Goal: Task Accomplishment & Management: Complete application form

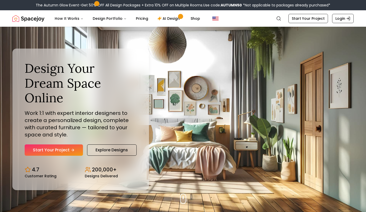
click at [64, 145] on link "Start Your Project" at bounding box center [54, 150] width 58 height 11
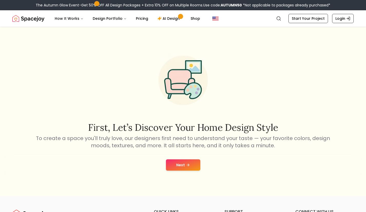
click at [180, 162] on button "Next" at bounding box center [183, 164] width 34 height 11
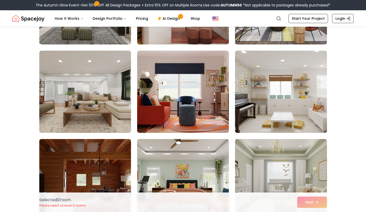
scroll to position [397, 0]
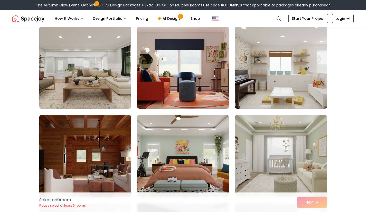
click at [262, 88] on img at bounding box center [281, 67] width 92 height 82
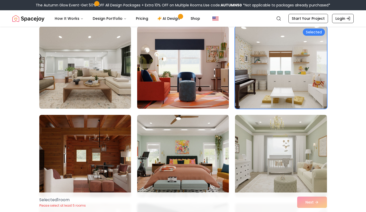
click at [171, 93] on img at bounding box center [183, 67] width 92 height 82
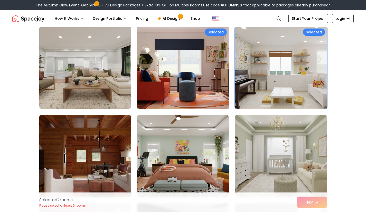
scroll to position [474, 0]
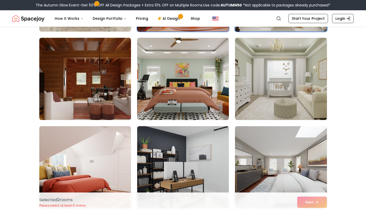
click at [198, 162] on img at bounding box center [183, 167] width 92 height 82
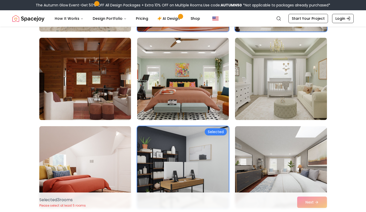
click at [82, 158] on img at bounding box center [85, 167] width 92 height 82
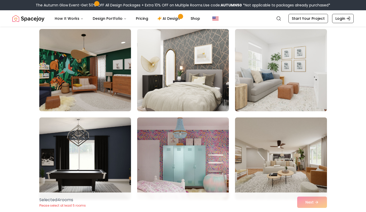
scroll to position [752, 0]
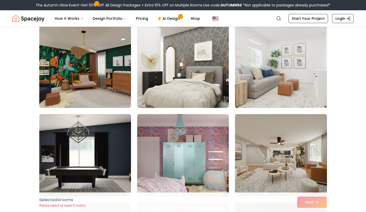
click at [173, 177] on img at bounding box center [183, 155] width 92 height 82
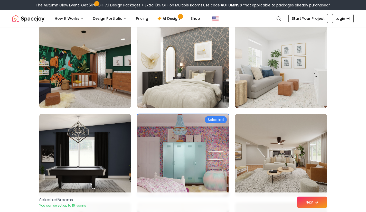
click at [311, 204] on button "Next" at bounding box center [313, 202] width 30 height 11
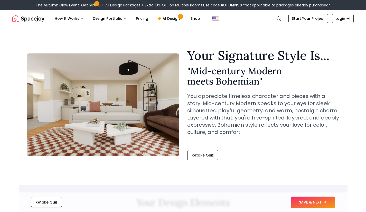
click at [321, 200] on button "SAVE & NEXT" at bounding box center [313, 202] width 44 height 11
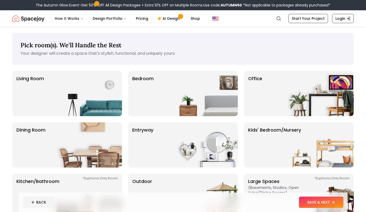
click at [183, 109] on img at bounding box center [205, 93] width 66 height 45
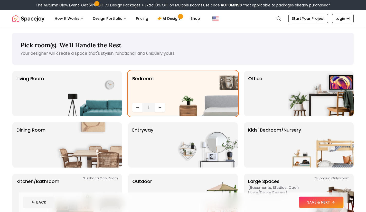
click at [330, 201] on button "SAVE & NEXT" at bounding box center [321, 202] width 44 height 11
